Goal: Task Accomplishment & Management: Use online tool/utility

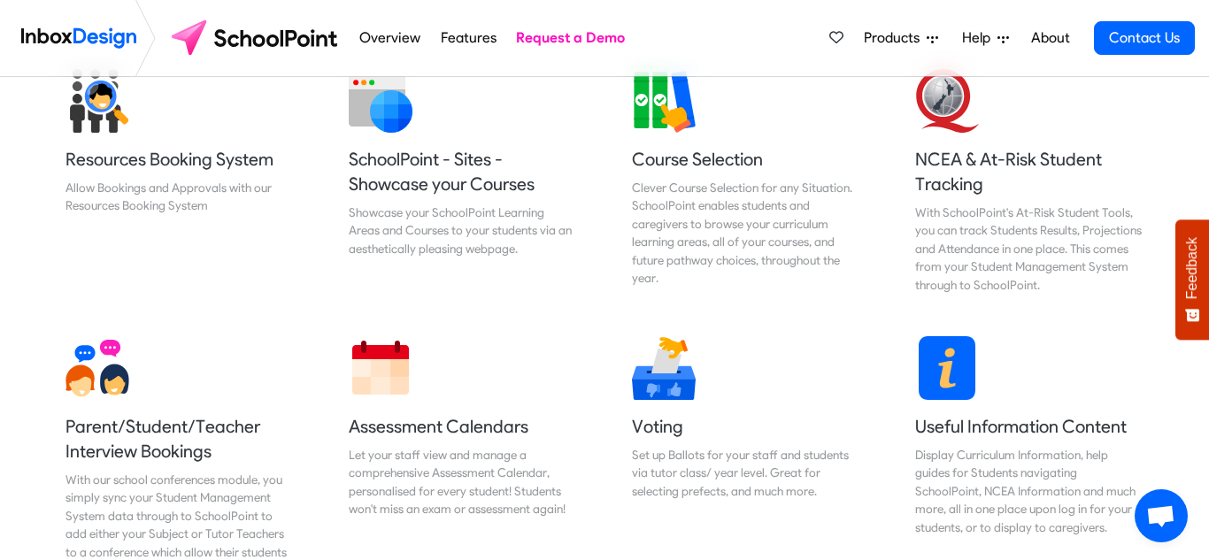
scroll to position [715, 0]
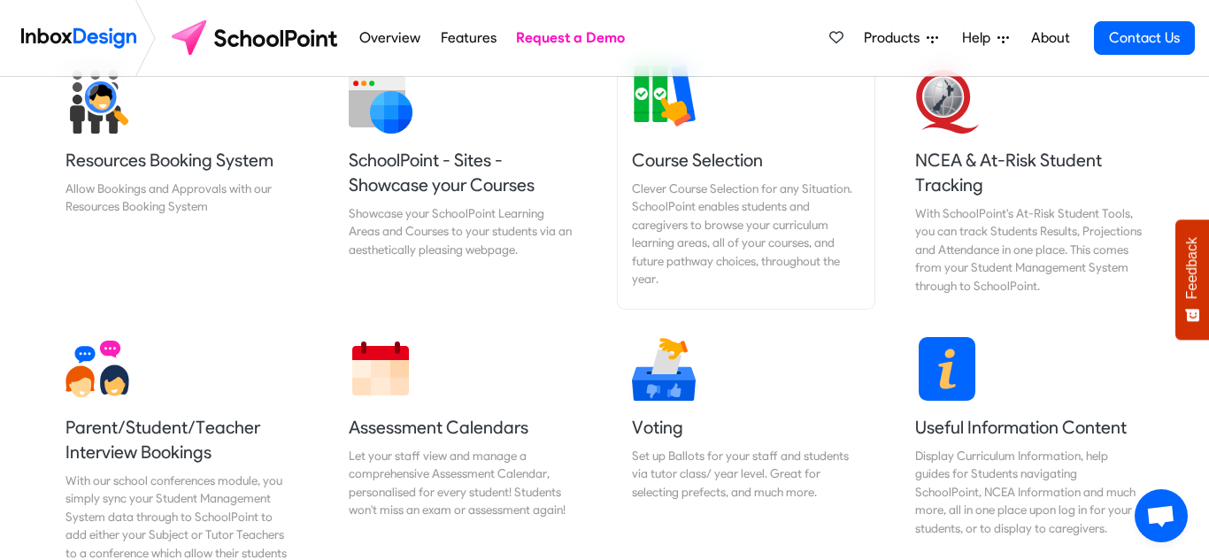
click at [704, 127] on link "Course Selection Clever Course Selection for any Situation. SchoolPoint enables…" at bounding box center [746, 182] width 257 height 253
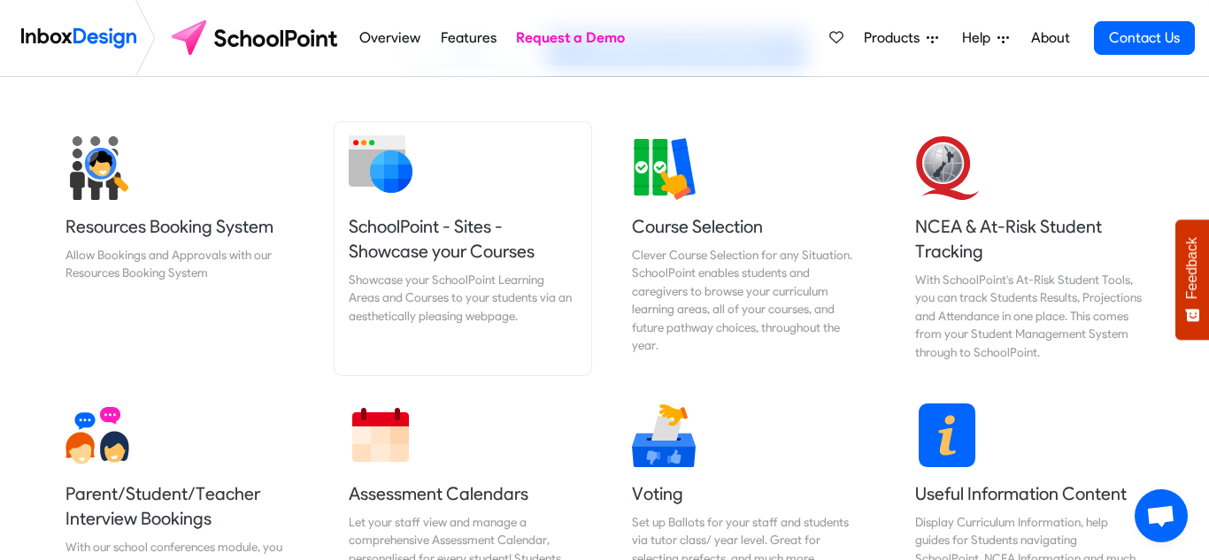
scroll to position [649, 0]
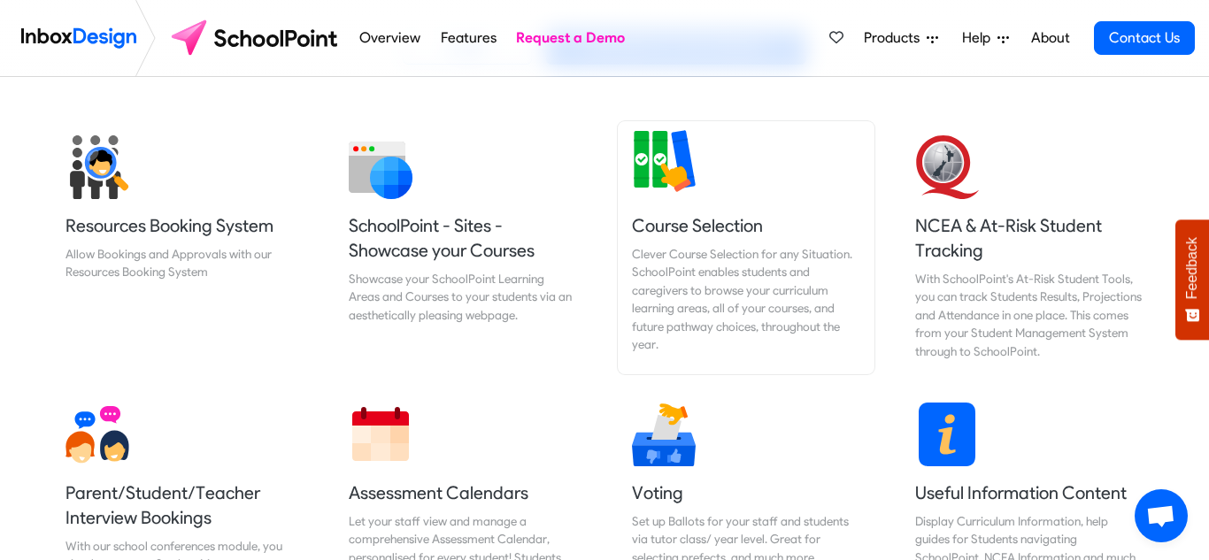
click at [708, 185] on link "Course Selection Clever Course Selection for any Situation. SchoolPoint enables…" at bounding box center [746, 247] width 257 height 253
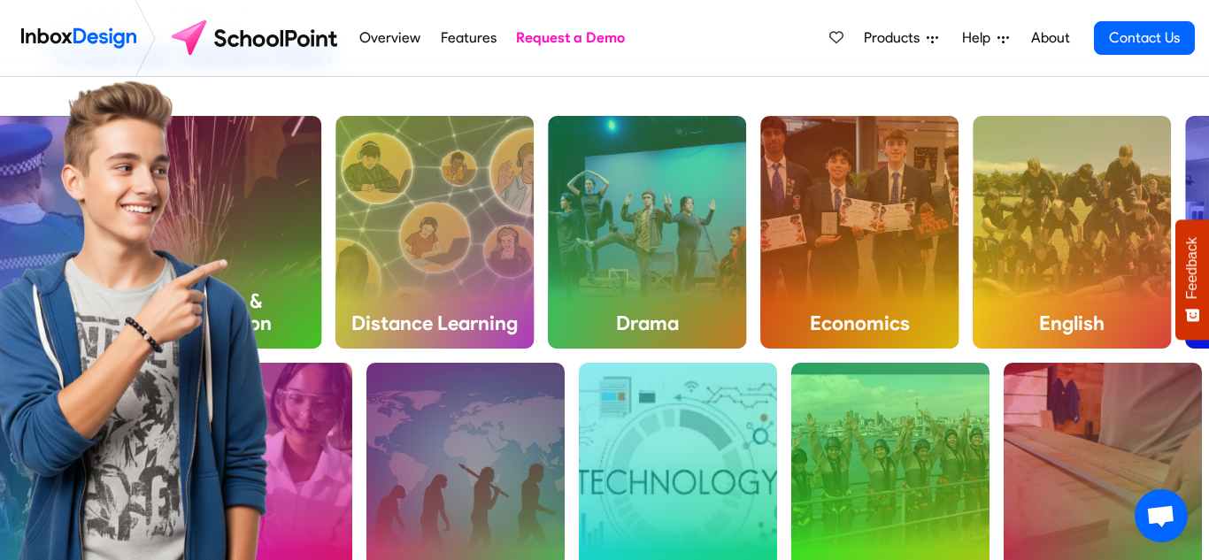
scroll to position [103, 0]
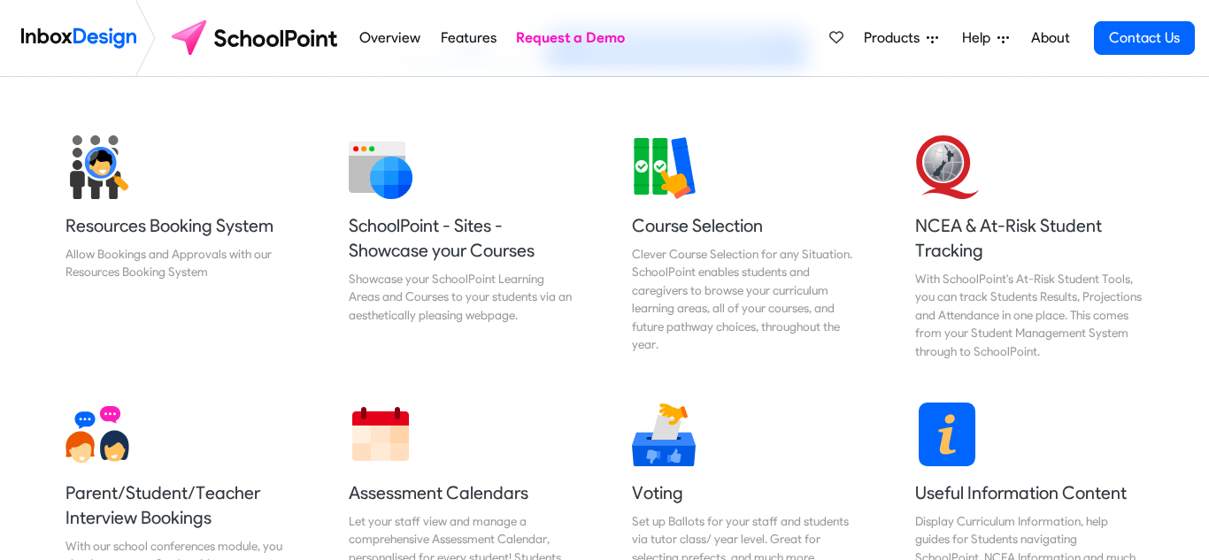
scroll to position [649, 0]
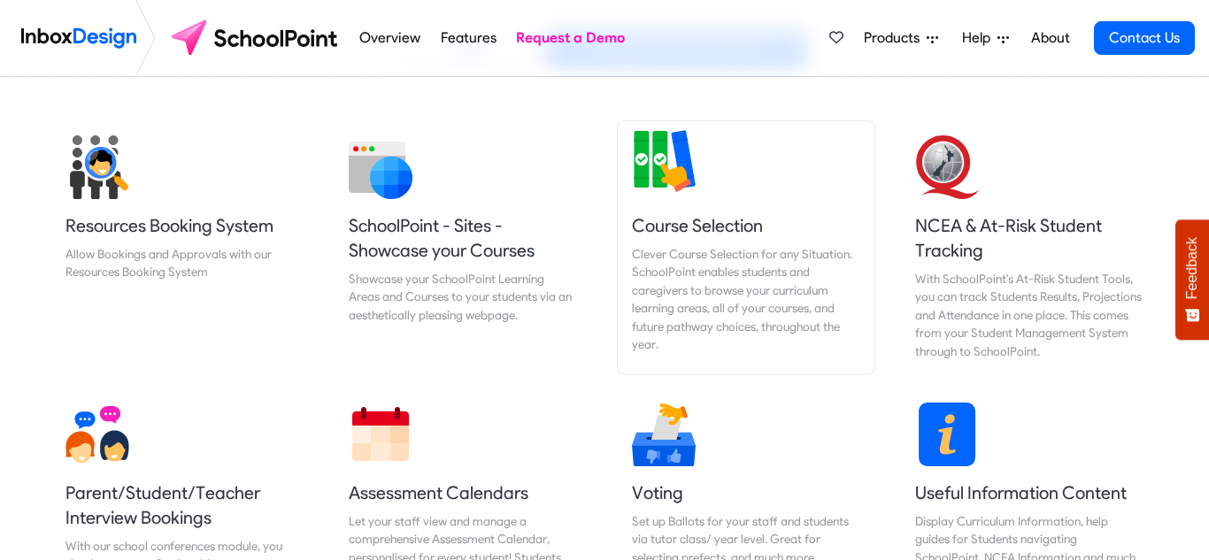
click at [712, 188] on link "Course Selection Clever Course Selection for any Situation. SchoolPoint enables…" at bounding box center [746, 247] width 257 height 253
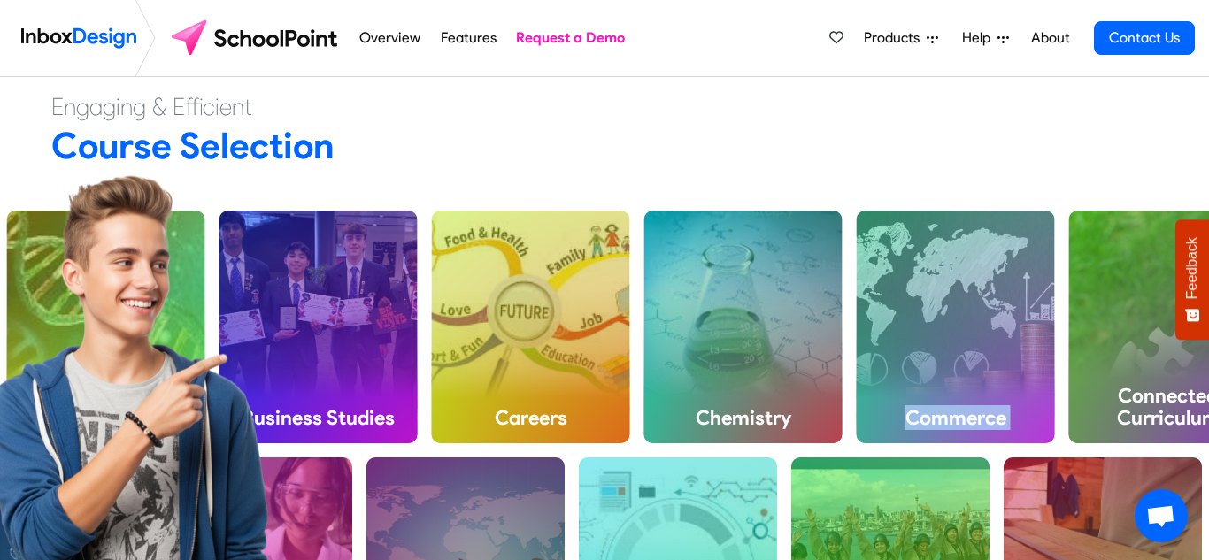
drag, startPoint x: 1112, startPoint y: 328, endPoint x: 845, endPoint y: 330, distance: 267.2
click at [922, 185] on div "Academy Accounting ACT Art Biology Business Studies Careers Chemistry Commerce …" at bounding box center [604, 457] width 1209 height 565
